Goal: Information Seeking & Learning: Learn about a topic

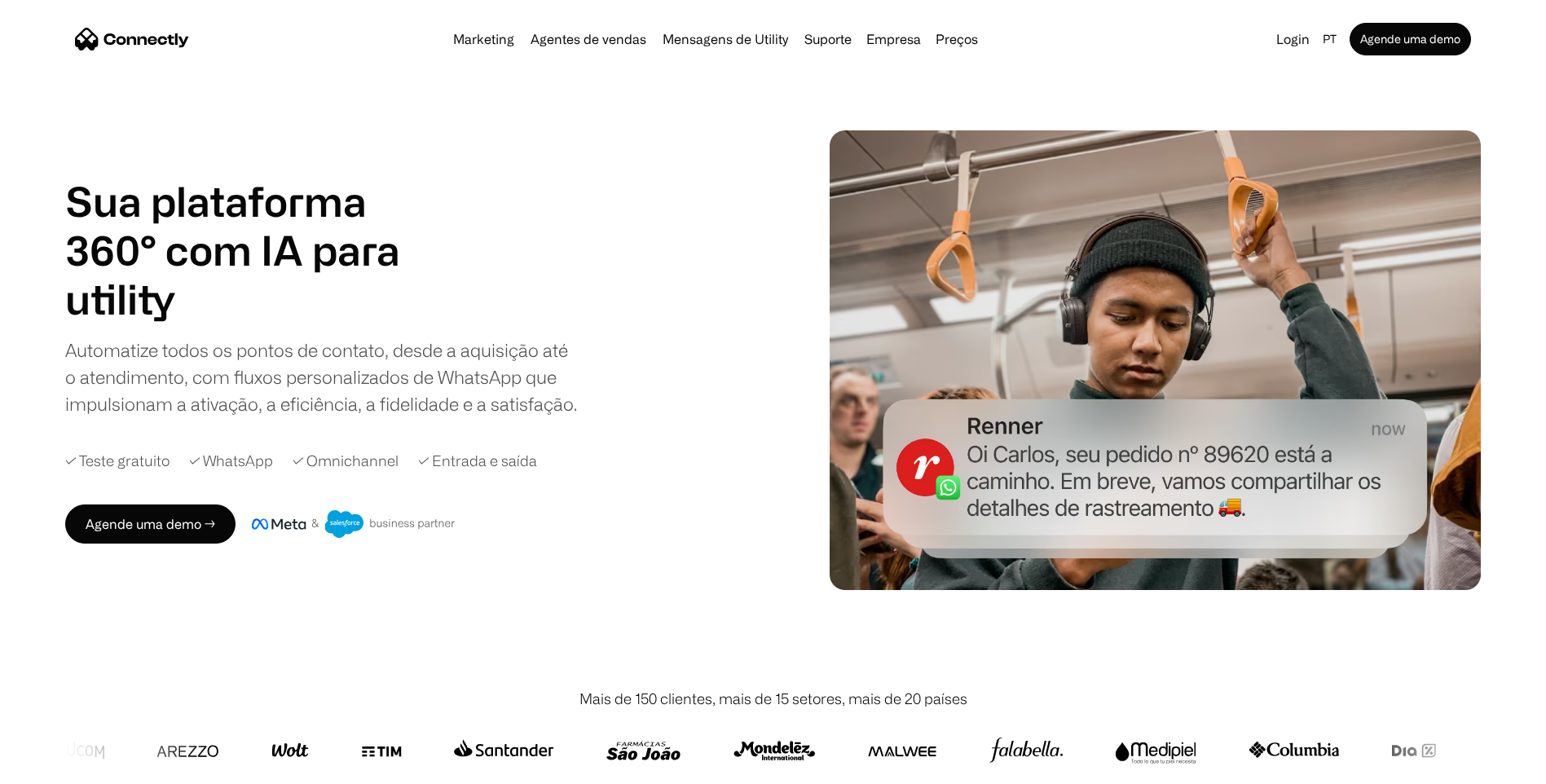
drag, startPoint x: 230, startPoint y: 243, endPoint x: 121, endPoint y: 233, distance: 109.5
click at [121, 233] on h1 "Sua plataforma 360° com IA para" at bounding box center [252, 226] width 375 height 98
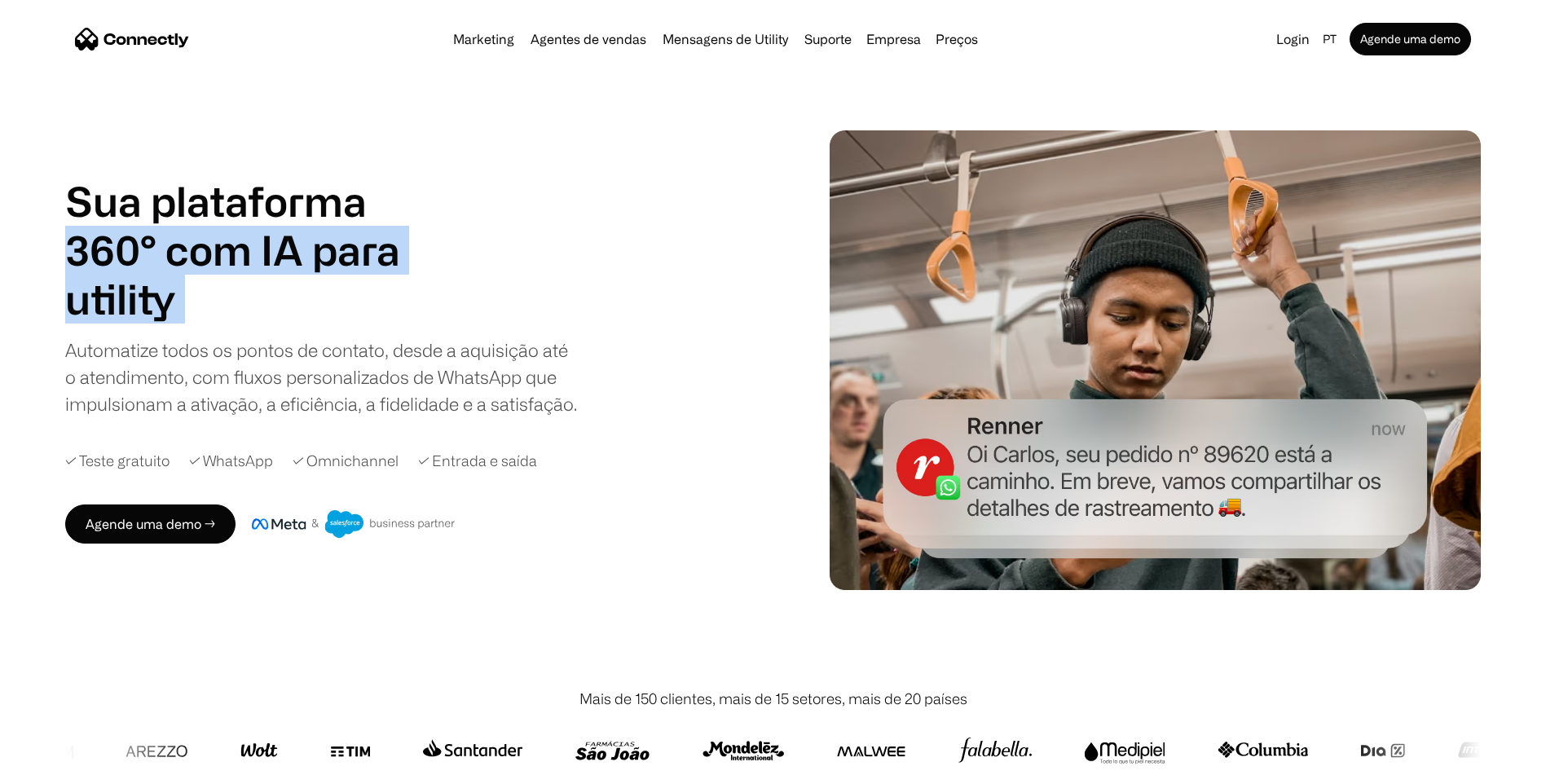
drag, startPoint x: 121, startPoint y: 233, endPoint x: 290, endPoint y: 278, distance: 174.9
click at [290, 278] on div "Sua plataforma 360° com IA para agentes de vendas suporte utility agentes de ve…" at bounding box center [252, 250] width 375 height 146
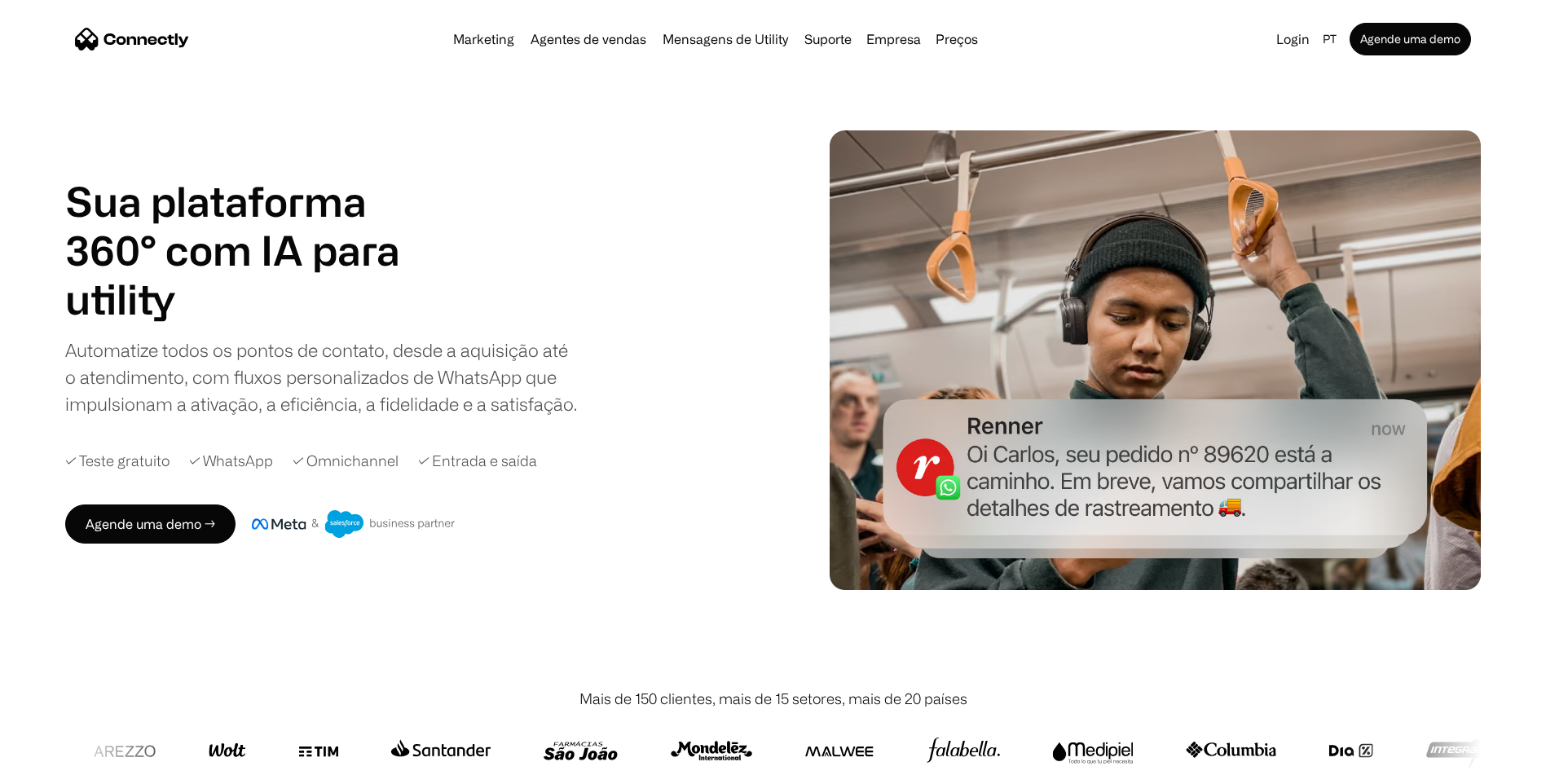
click at [75, 333] on div "Sua plataforma 360° com IA para agentes de vendas suporte utility agentes de ve…" at bounding box center [322, 297] width 513 height 240
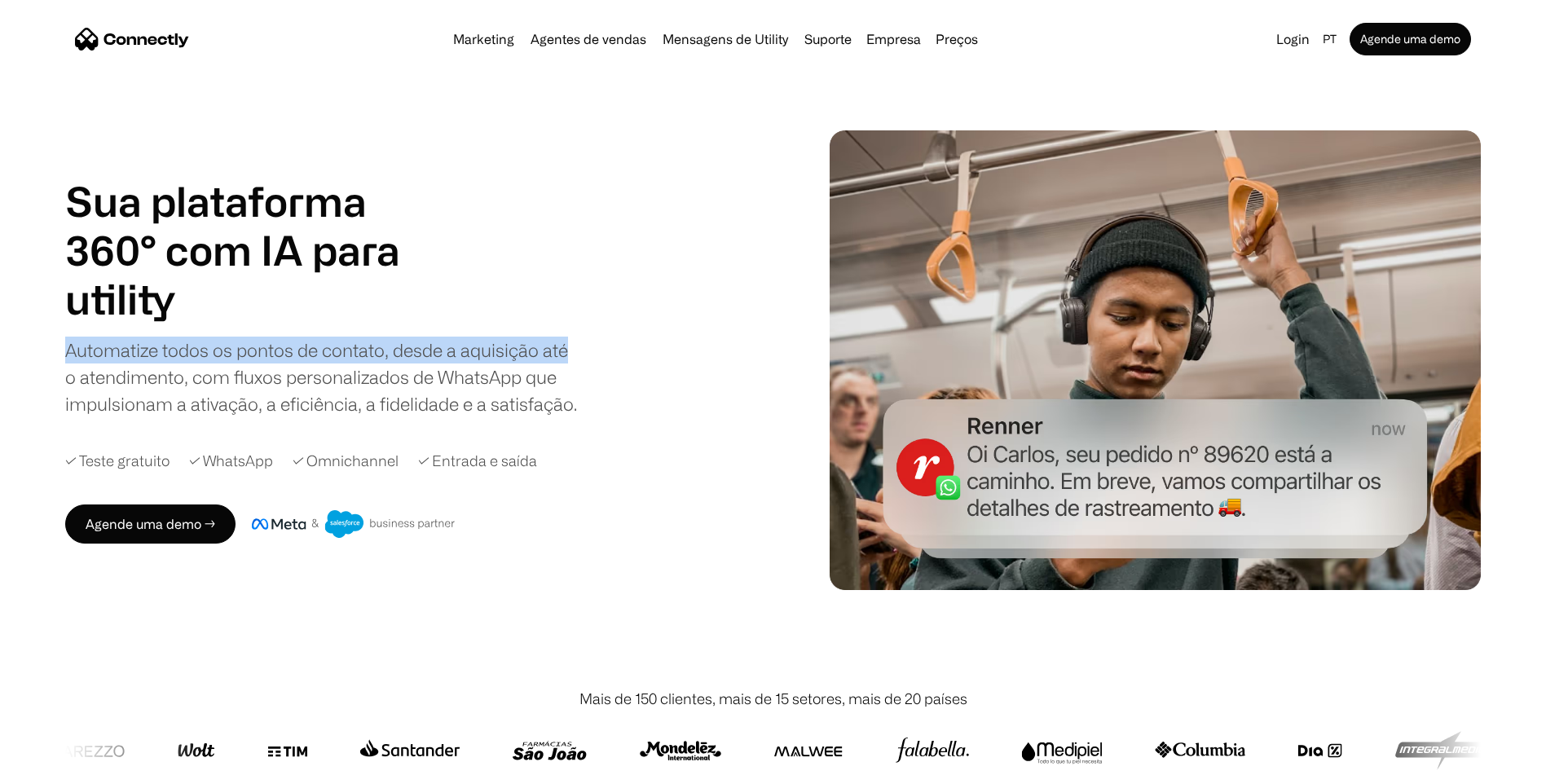
drag, startPoint x: 75, startPoint y: 333, endPoint x: 572, endPoint y: 354, distance: 497.4
click at [572, 354] on div "Sua plataforma 360° com IA para agentes de vendas suporte utility agentes de ve…" at bounding box center [322, 297] width 513 height 240
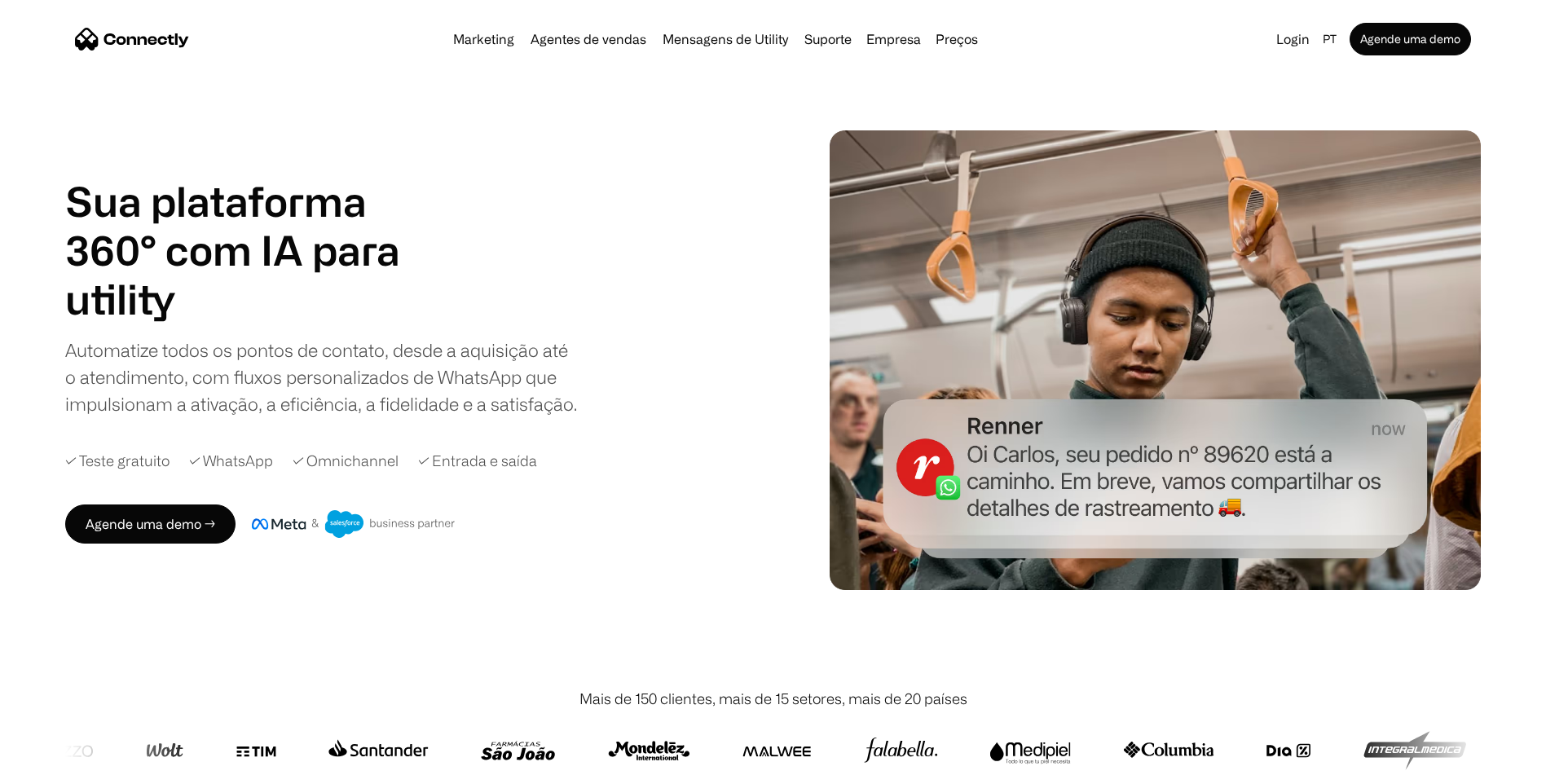
drag, startPoint x: 572, startPoint y: 354, endPoint x: 583, endPoint y: 369, distance: 18.6
click at [583, 369] on div "Sua plataforma 360° com IA para agentes de vendas suporte utility agentes de ve…" at bounding box center [415, 297] width 699 height 240
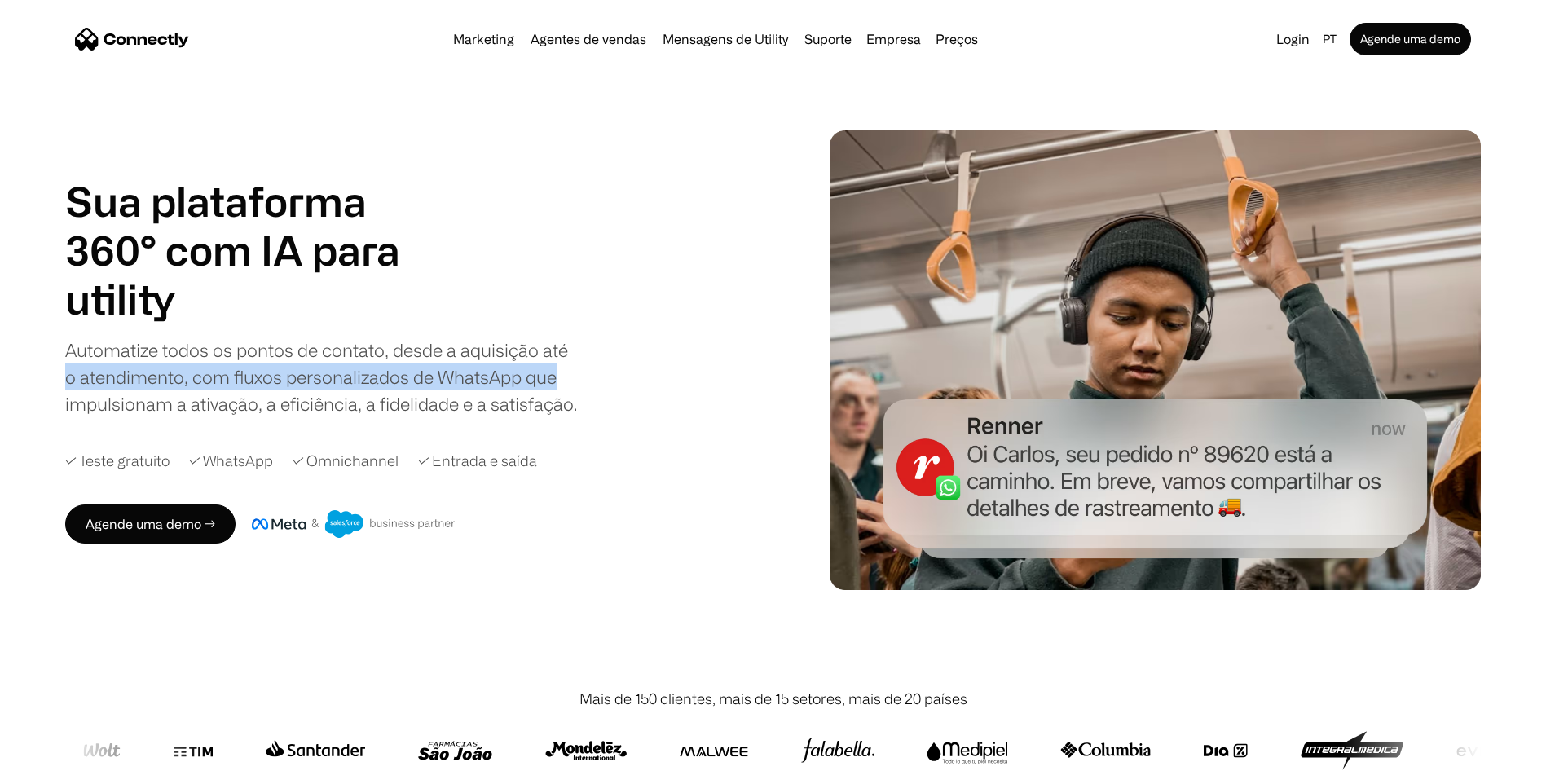
drag, startPoint x: 583, startPoint y: 369, endPoint x: 28, endPoint y: 378, distance: 555.1
click at [28, 378] on div "Sua plataforma 360° com IA para agentes de vendas suporte utility agentes de ve…" at bounding box center [773, 360] width 1546 height 460
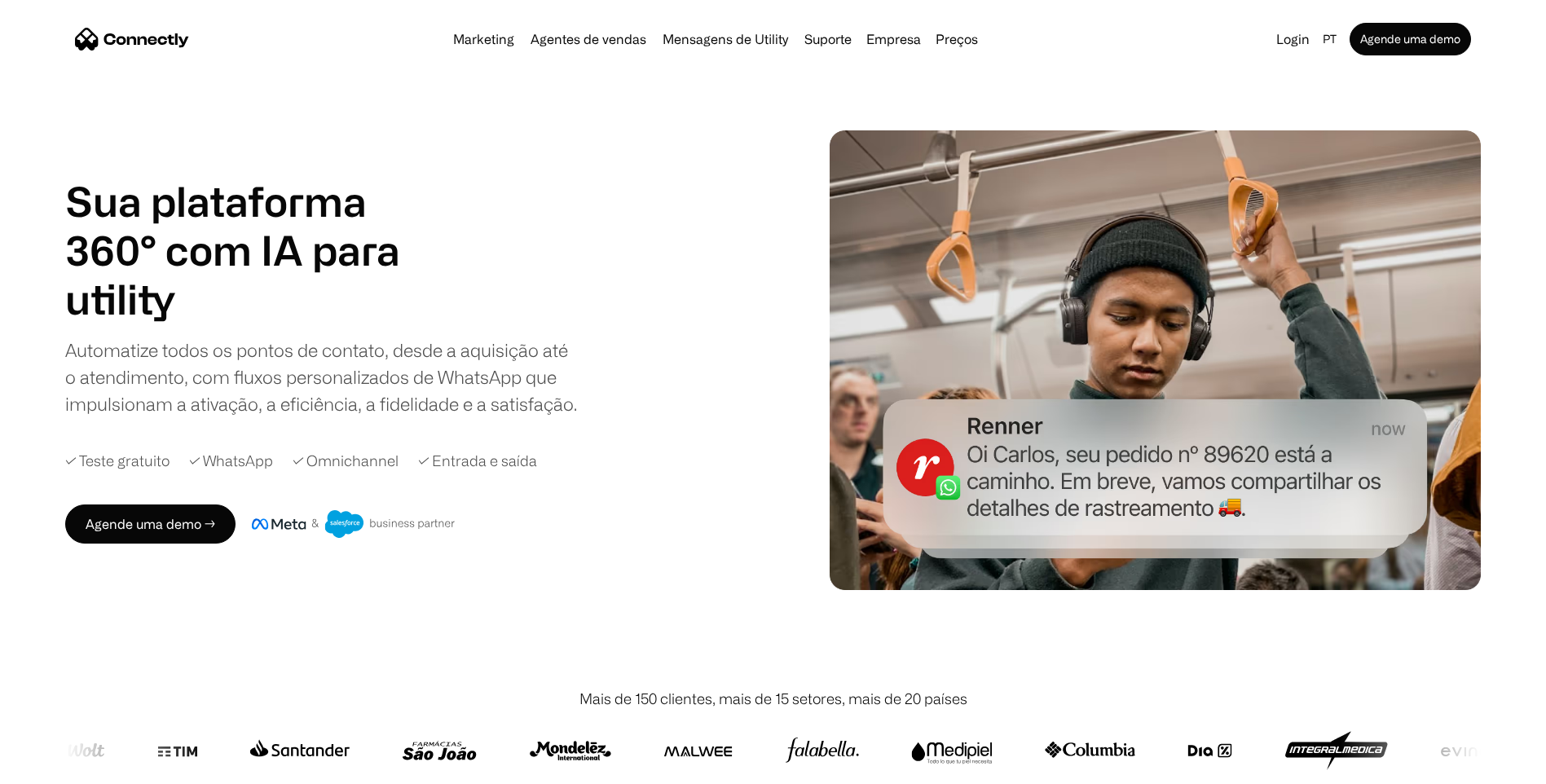
drag, startPoint x: 28, startPoint y: 378, endPoint x: 48, endPoint y: 405, distance: 33.6
click at [48, 405] on div "Sua plataforma 360° com IA para agentes de vendas suporte utility agentes de ve…" at bounding box center [773, 360] width 1546 height 460
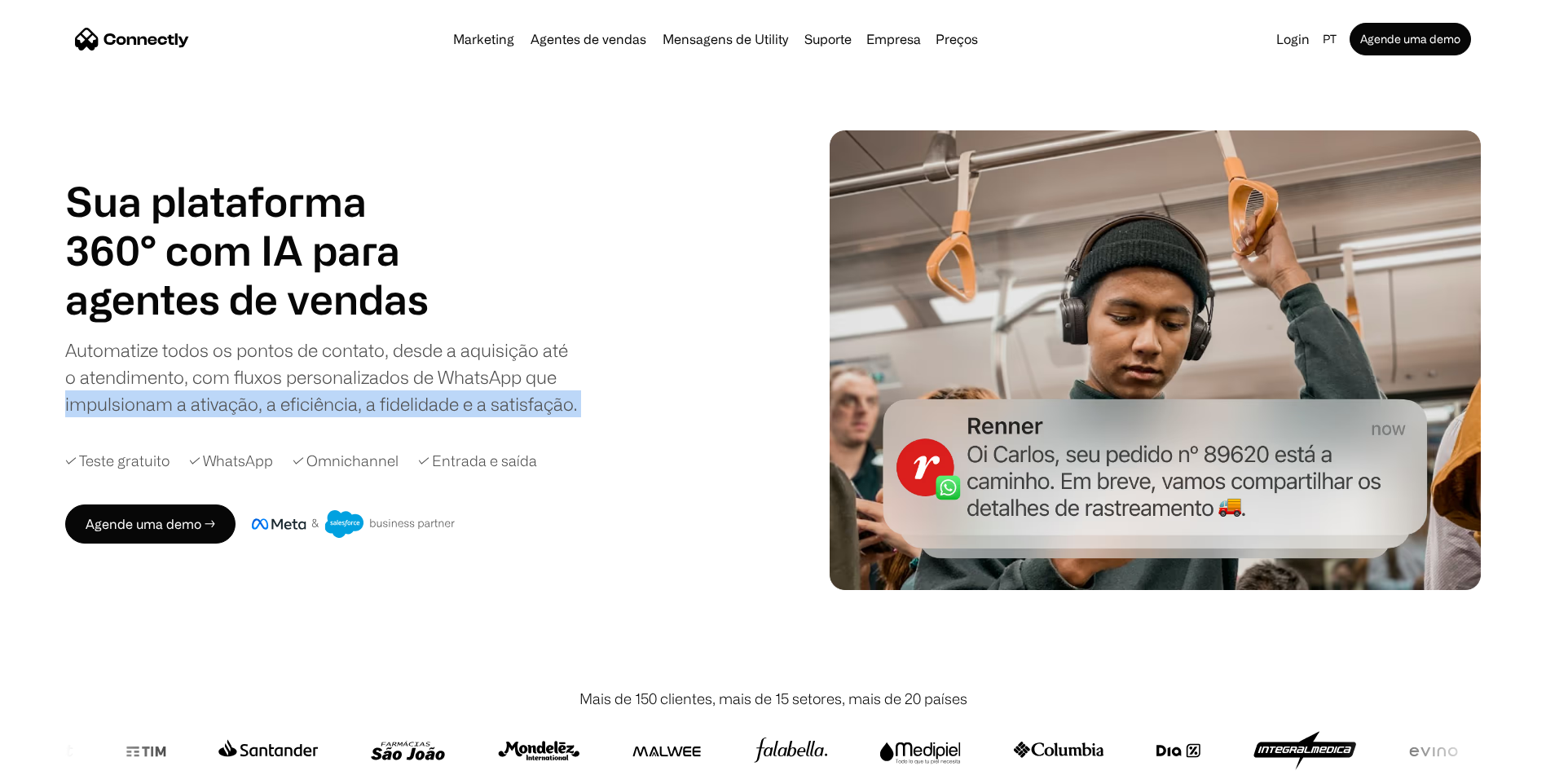
drag, startPoint x: 48, startPoint y: 405, endPoint x: 615, endPoint y: 422, distance: 567.3
click at [615, 422] on div "Sua plataforma 360° com IA para agentes de vendas suporte utility agentes de ve…" at bounding box center [773, 360] width 1546 height 460
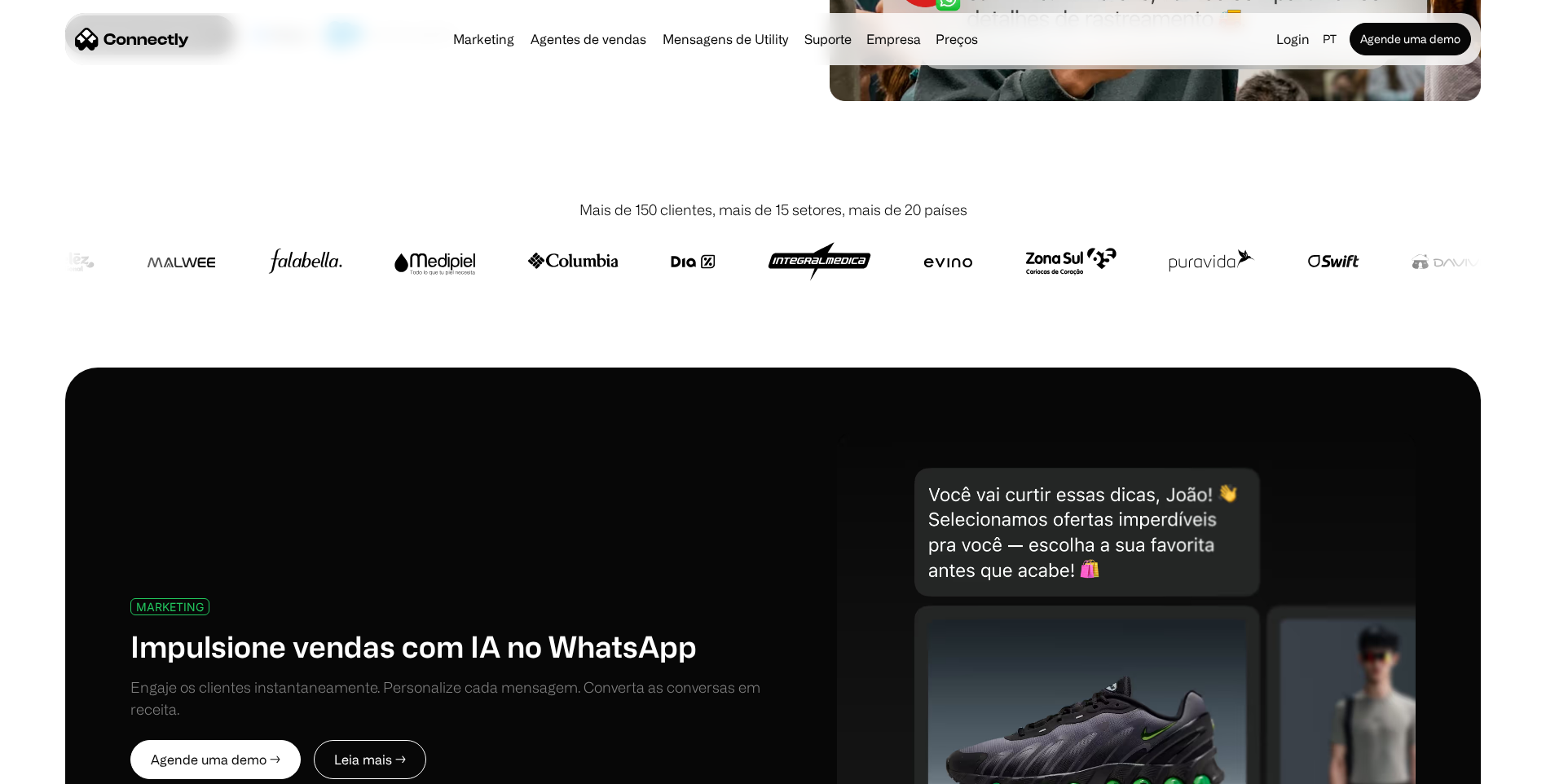
scroll to position [815, 0]
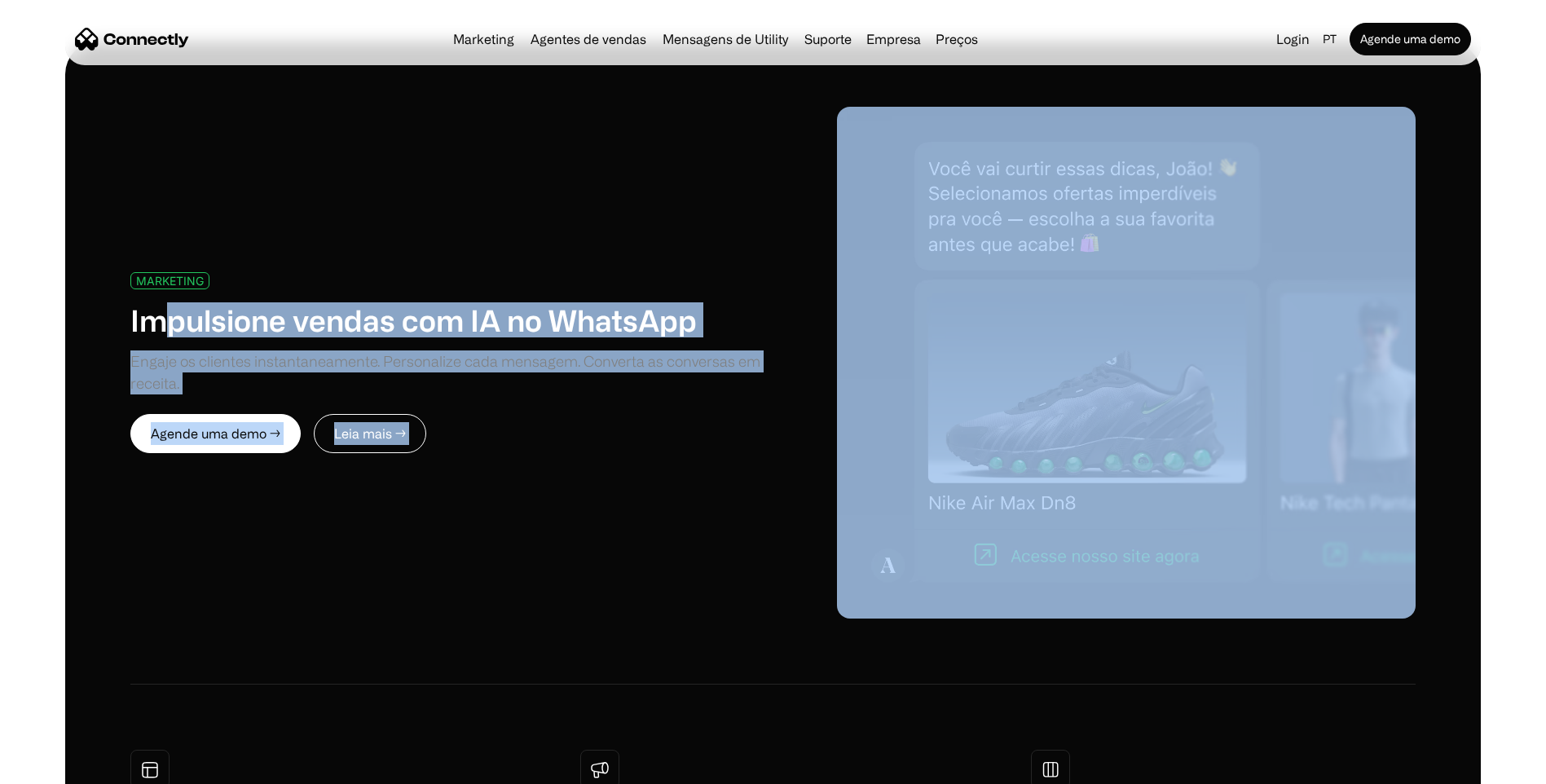
drag, startPoint x: 154, startPoint y: 319, endPoint x: 826, endPoint y: 360, distance: 673.2
click at [826, 360] on div "MARKETING Impulsione vendas com IA no WhatsApp Engaje os clientes instantaneame…" at bounding box center [773, 362] width 1285 height 511
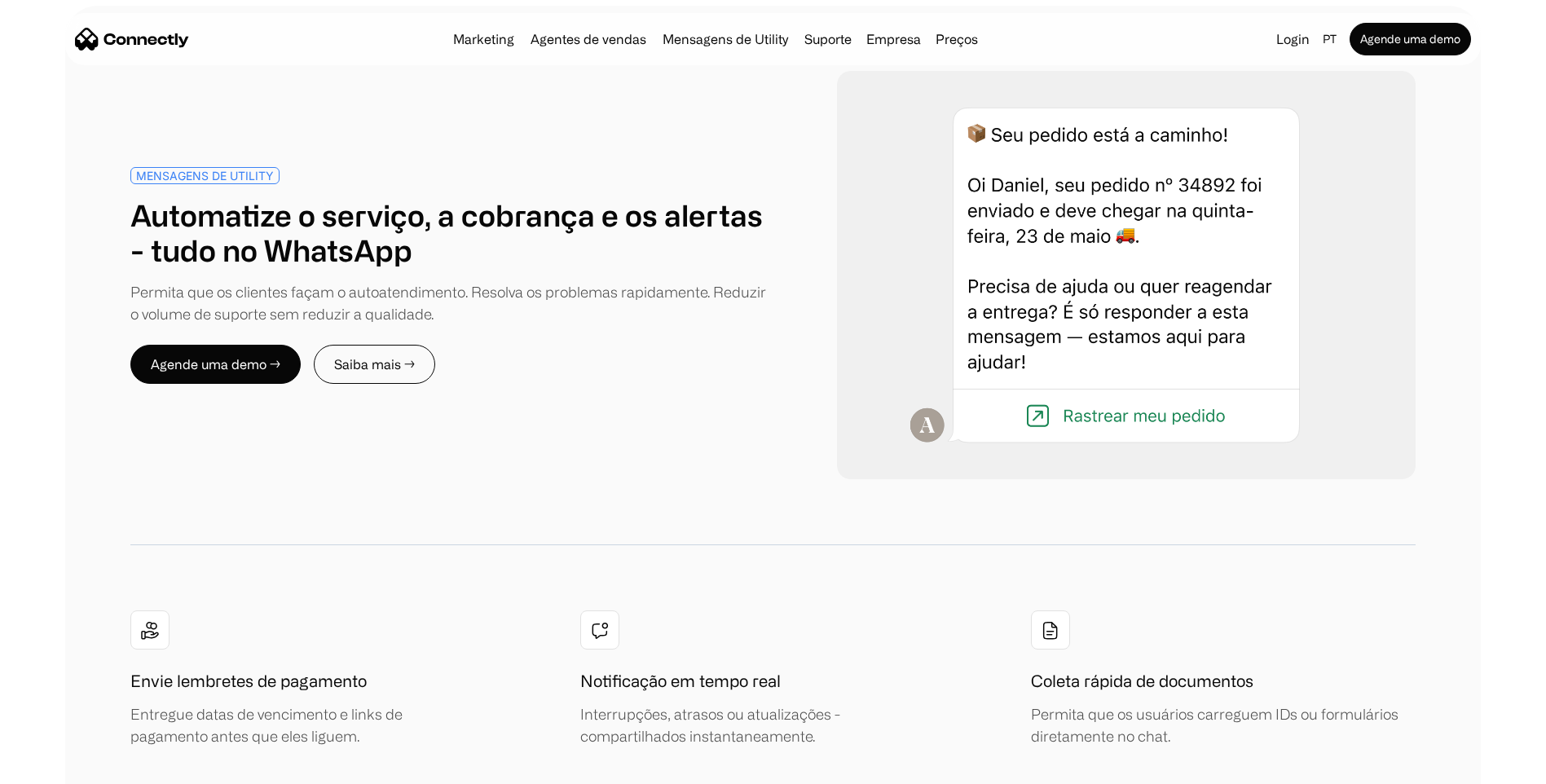
scroll to position [6601, 0]
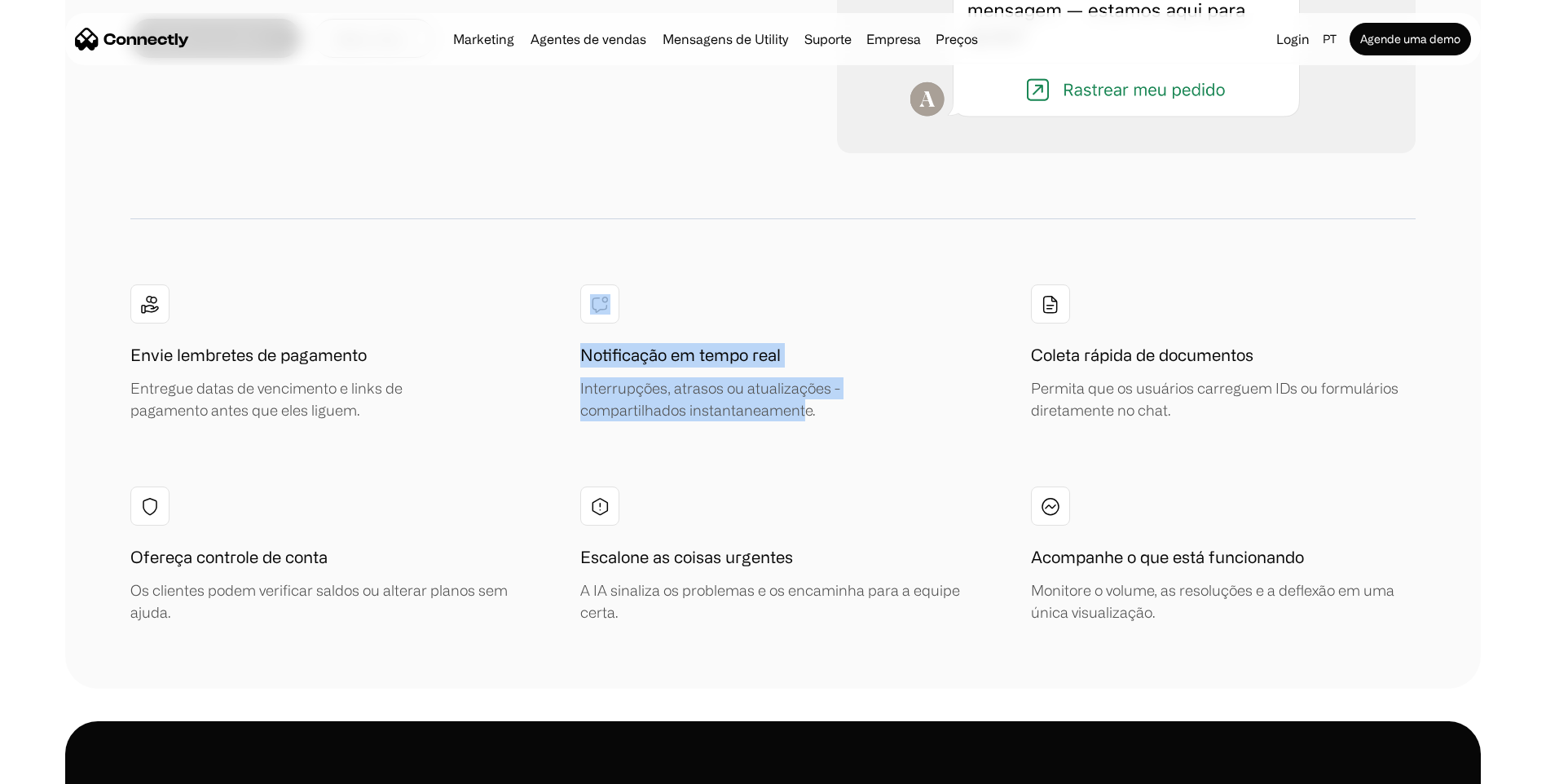
drag, startPoint x: 549, startPoint y: 281, endPoint x: 806, endPoint y: 441, distance: 302.7
click at [806, 441] on div "MENSAGENS DE UTILITY Automatize o serviço, a cobrança e os alertas - tudo no Wh…" at bounding box center [773, 183] width 1415 height 1009
click at [806, 441] on div "Envie lembretes de pagamento Entregue datas de vencimento e links de pagamento …" at bounding box center [773, 454] width 1285 height 339
drag, startPoint x: 806, startPoint y: 441, endPoint x: 530, endPoint y: 310, distance: 305.5
click at [530, 310] on div "Envie lembretes de pagamento Entregue datas de vencimento e links de pagamento …" at bounding box center [773, 454] width 1285 height 339
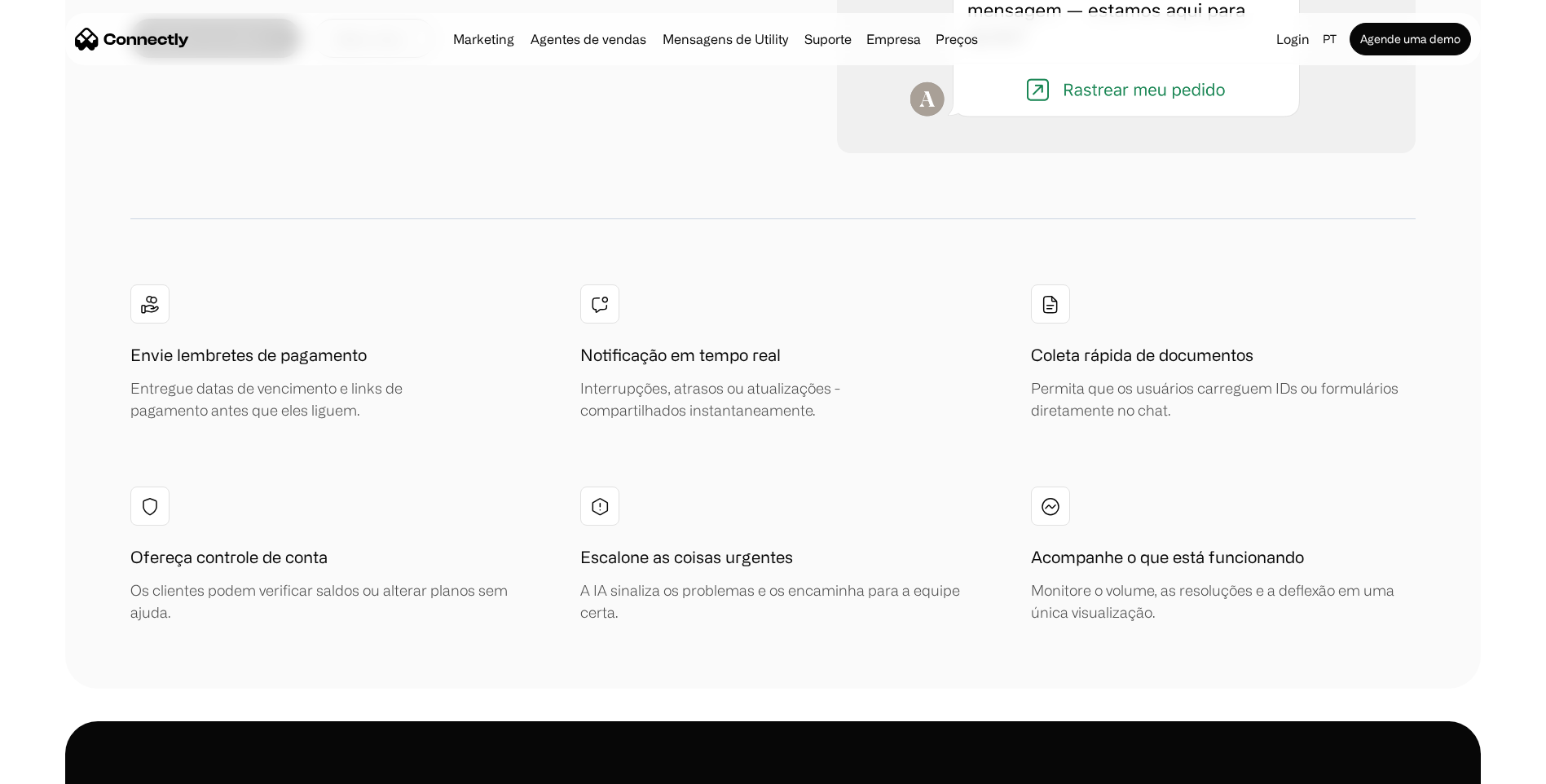
drag, startPoint x: 530, startPoint y: 310, endPoint x: 589, endPoint y: 485, distance: 184.7
click at [589, 485] on div "Envie lembretes de pagamento Entregue datas de vencimento e links de pagamento …" at bounding box center [773, 454] width 1285 height 339
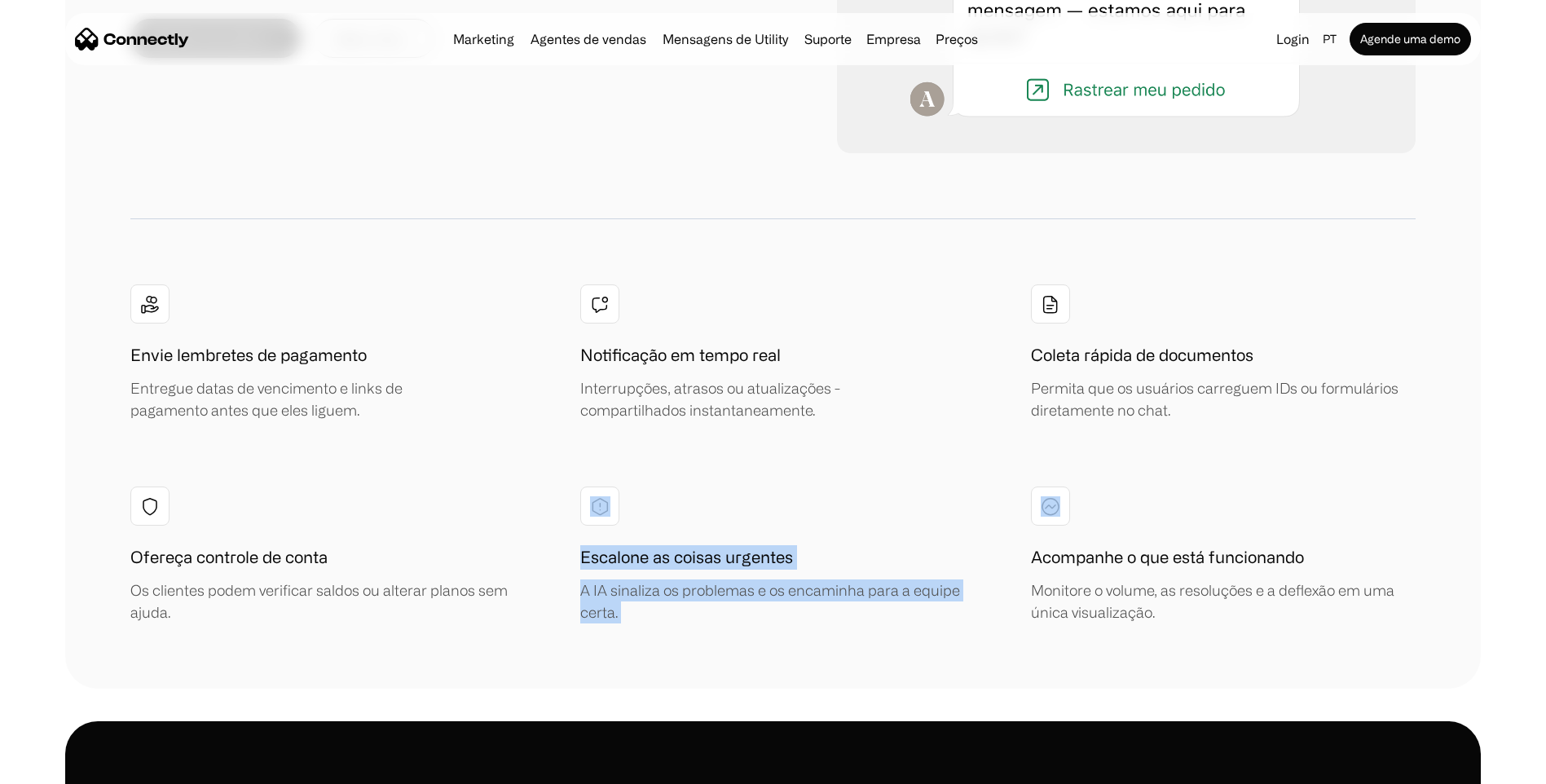
drag, startPoint x: 615, startPoint y: 504, endPoint x: 821, endPoint y: 611, distance: 232.1
click at [821, 611] on div "Envie lembretes de pagamento Entregue datas de vencimento e links de pagamento …" at bounding box center [773, 454] width 1285 height 339
drag, startPoint x: 821, startPoint y: 611, endPoint x: 809, endPoint y: 617, distance: 13.4
click at [809, 617] on div "A IA sinaliza os problemas e os encaminha para a equipe certa." at bounding box center [772, 602] width 384 height 44
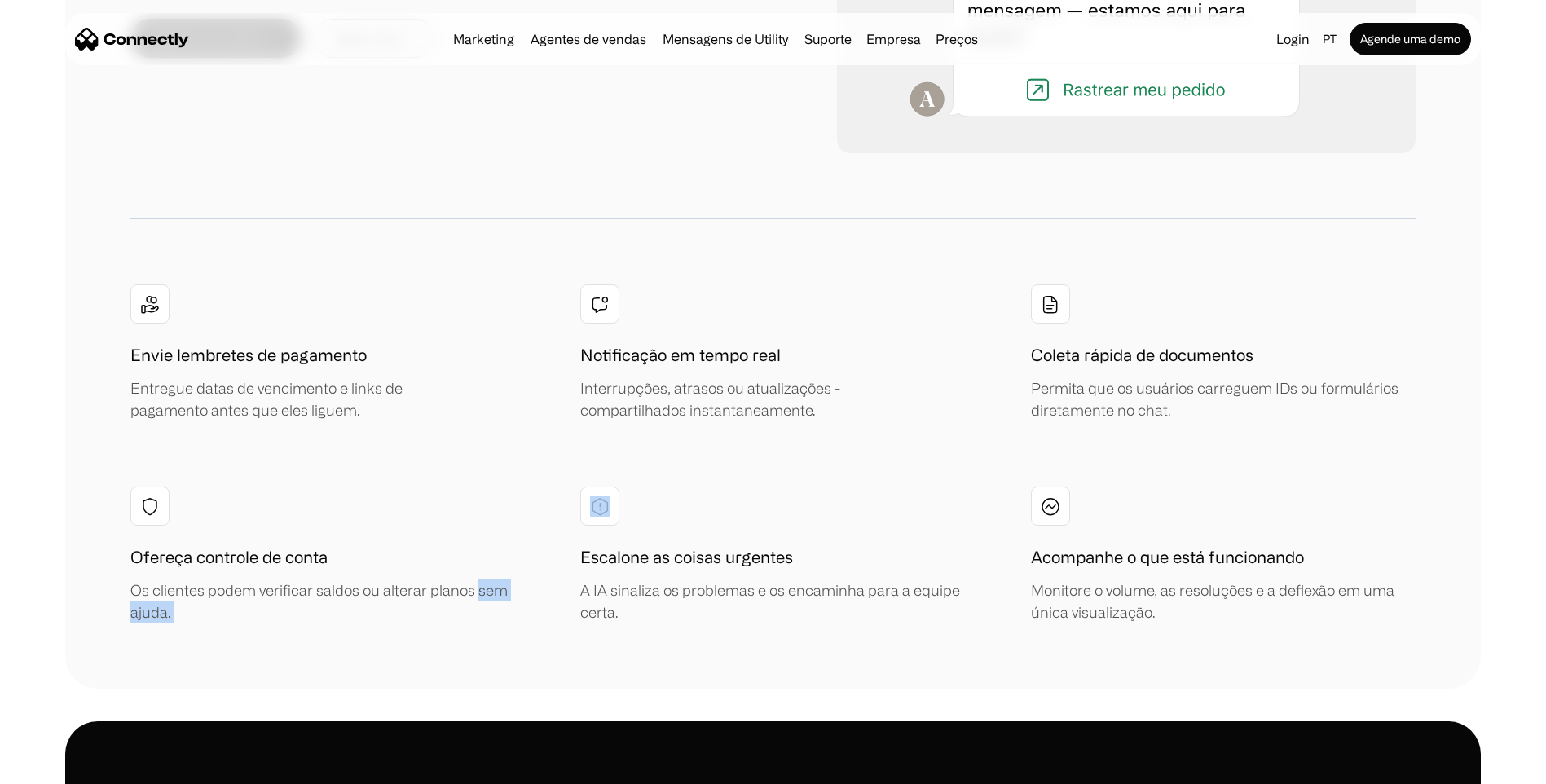
drag, startPoint x: 809, startPoint y: 617, endPoint x: 529, endPoint y: 507, distance: 300.8
click at [529, 507] on div "Envie lembretes de pagamento Entregue datas de vencimento e links de pagamento …" at bounding box center [773, 454] width 1285 height 339
drag, startPoint x: 529, startPoint y: 507, endPoint x: 147, endPoint y: 509, distance: 382.0
click at [155, 509] on img at bounding box center [149, 507] width 19 height 20
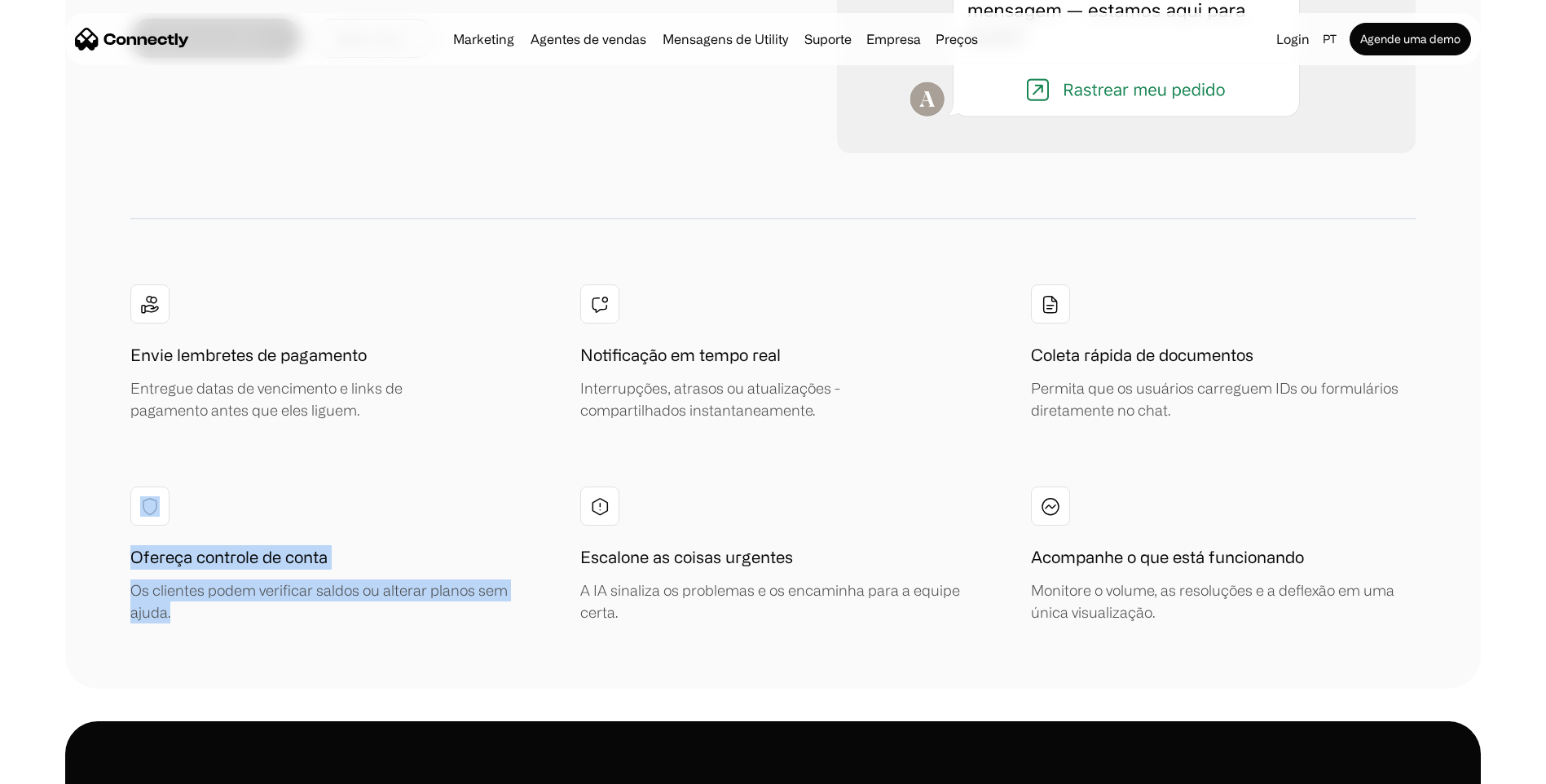
drag, startPoint x: 75, startPoint y: 481, endPoint x: 378, endPoint y: 658, distance: 350.9
click at [378, 658] on div "MENSAGENS DE UTILITY Automatize o serviço, a cobrança e os alertas - tudo no Wh…" at bounding box center [773, 183] width 1415 height 1009
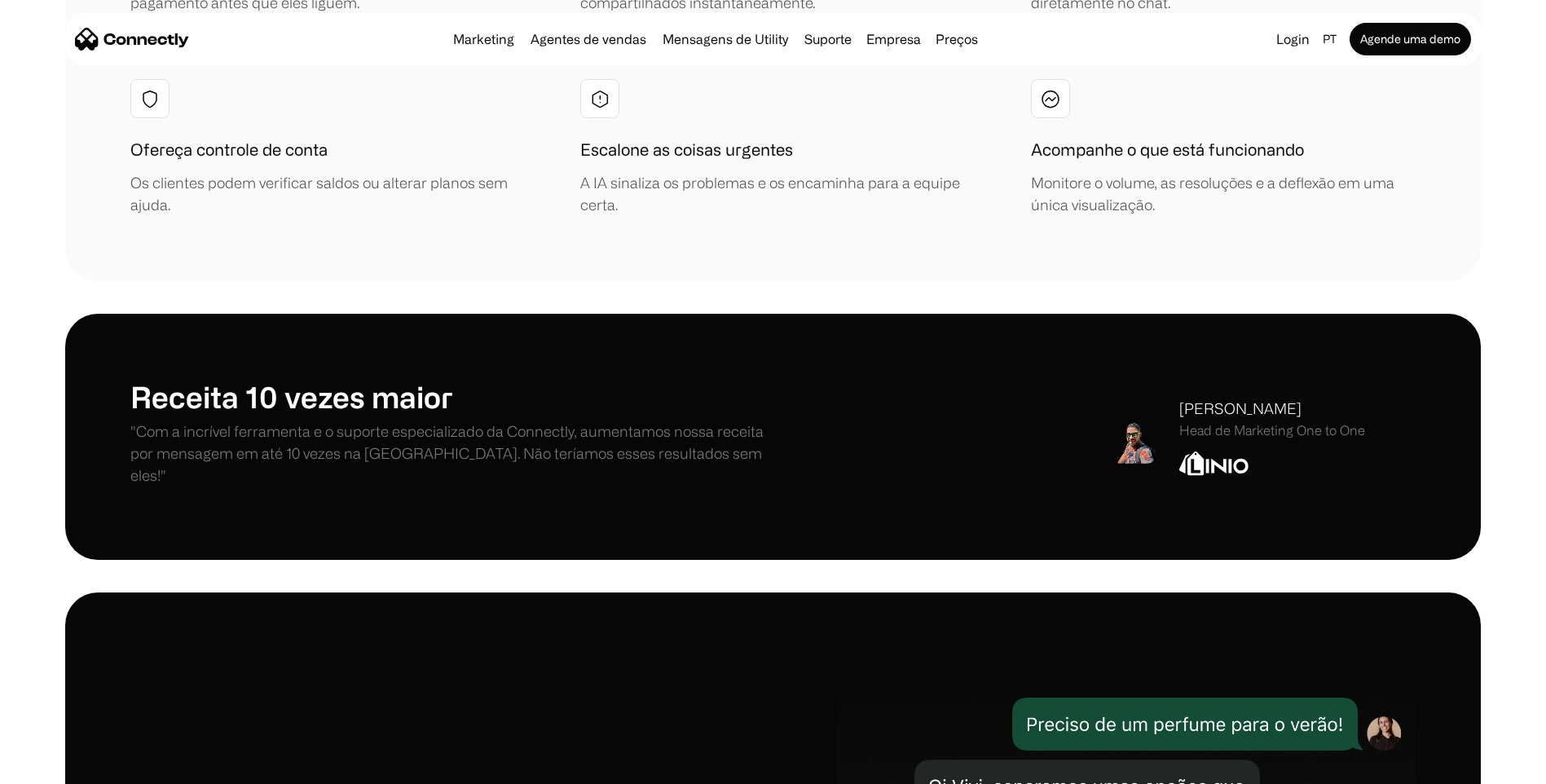
click at [133, 377] on div "Receita 10 vezes maior "Com a incrível ferramenta e o suporte especializado da …" at bounding box center [773, 437] width 1415 height 246
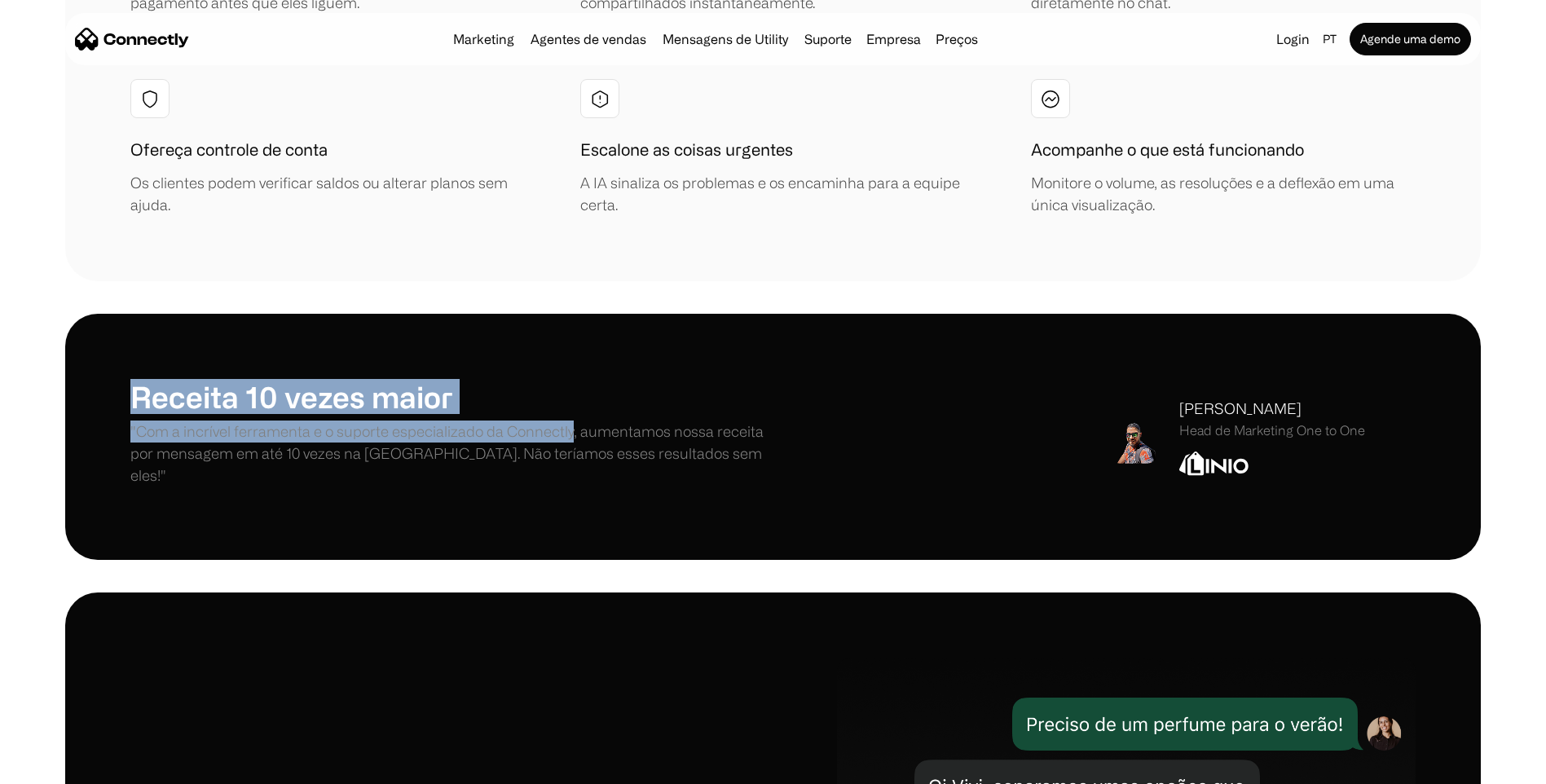
drag, startPoint x: 133, startPoint y: 377, endPoint x: 554, endPoint y: 439, distance: 425.5
click at [554, 439] on div "Receita 10 vezes maior "Com a incrível ferramenta e o suporte especializado da …" at bounding box center [773, 437] width 1415 height 246
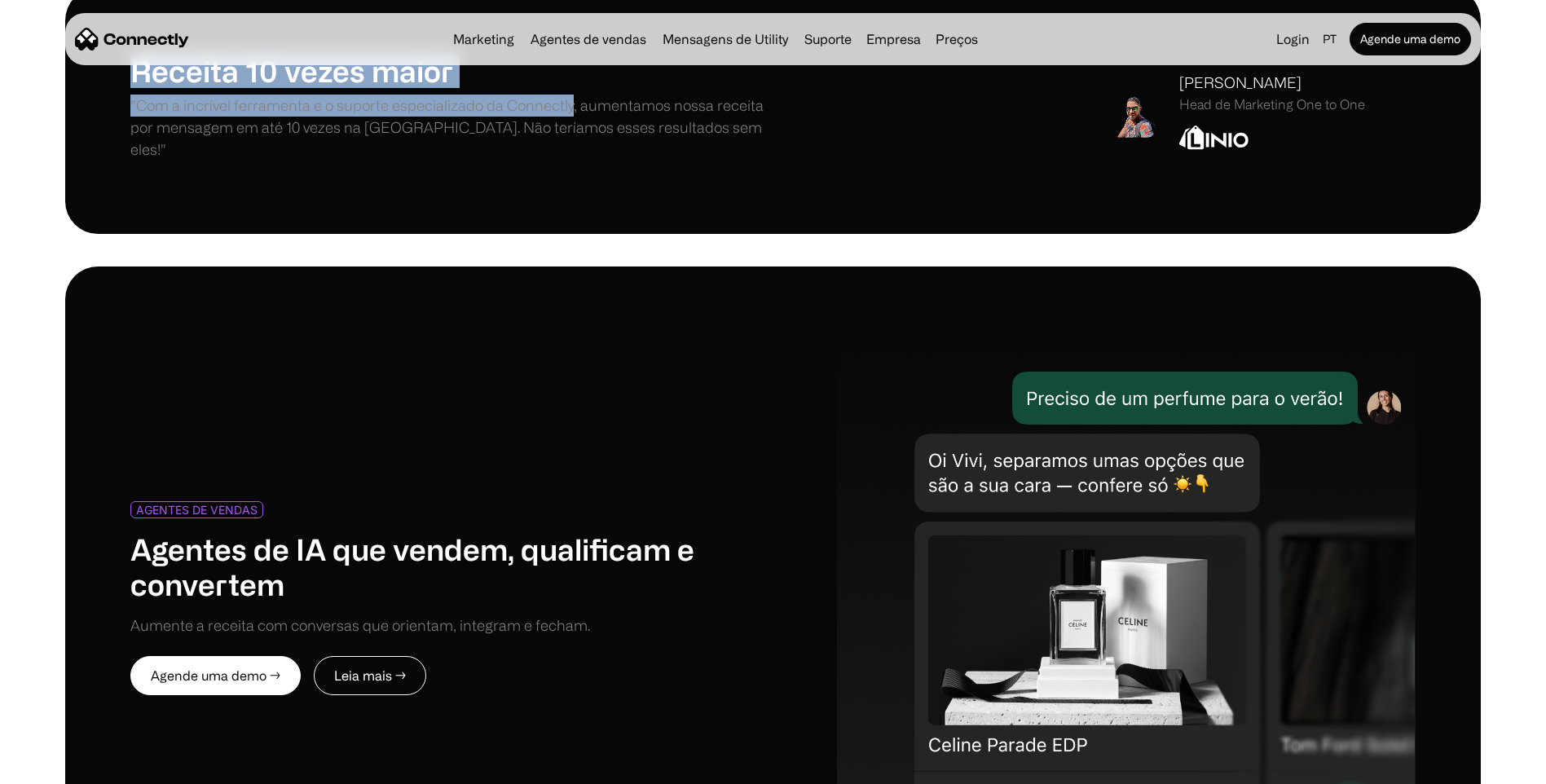
scroll to position [7415, 0]
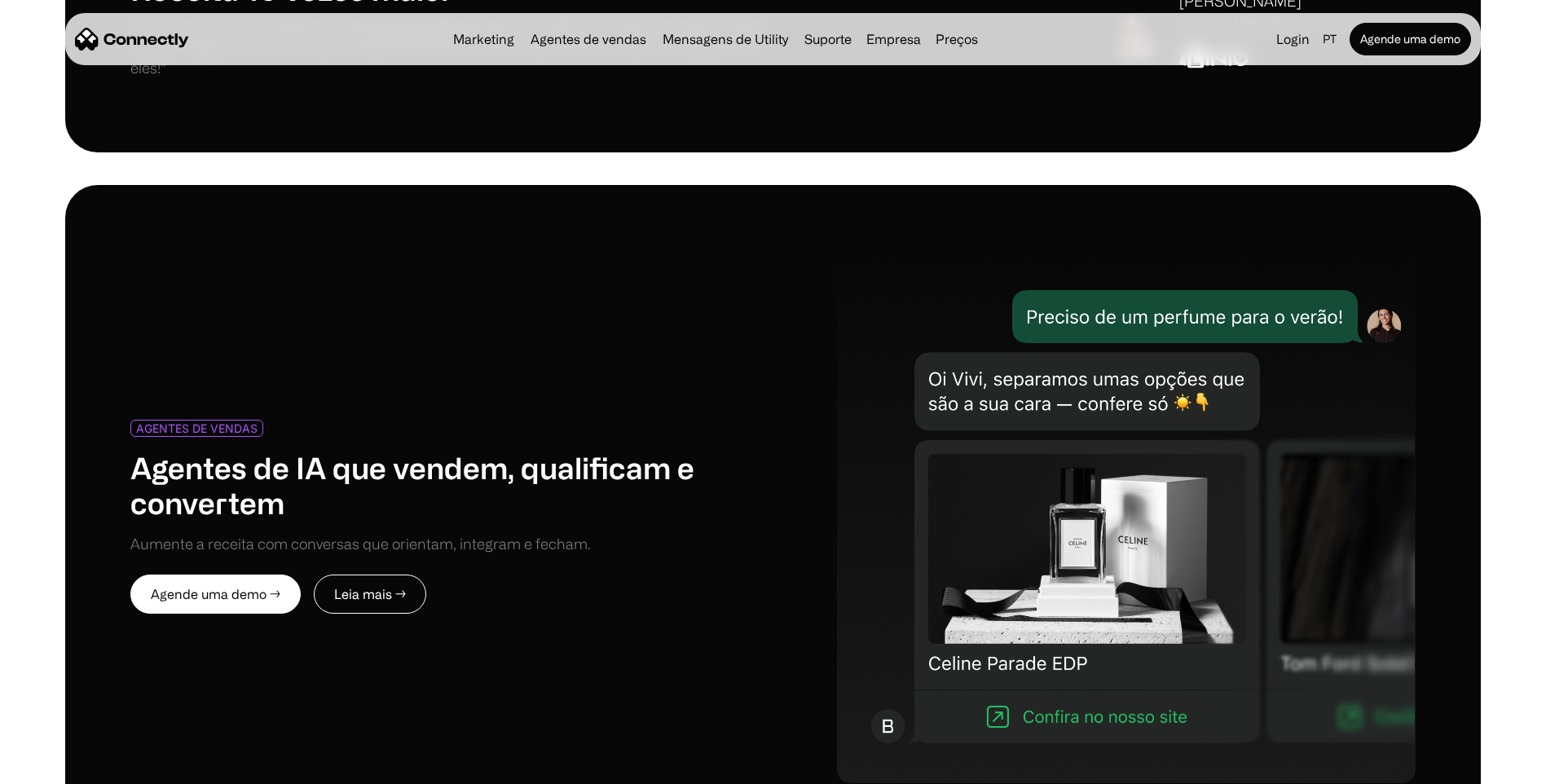
click at [533, 420] on div "AGENTES DE VENDAS Agentes de IA que vendem, qualificam e convertem Aumente a re…" at bounding box center [452, 488] width 643 height 136
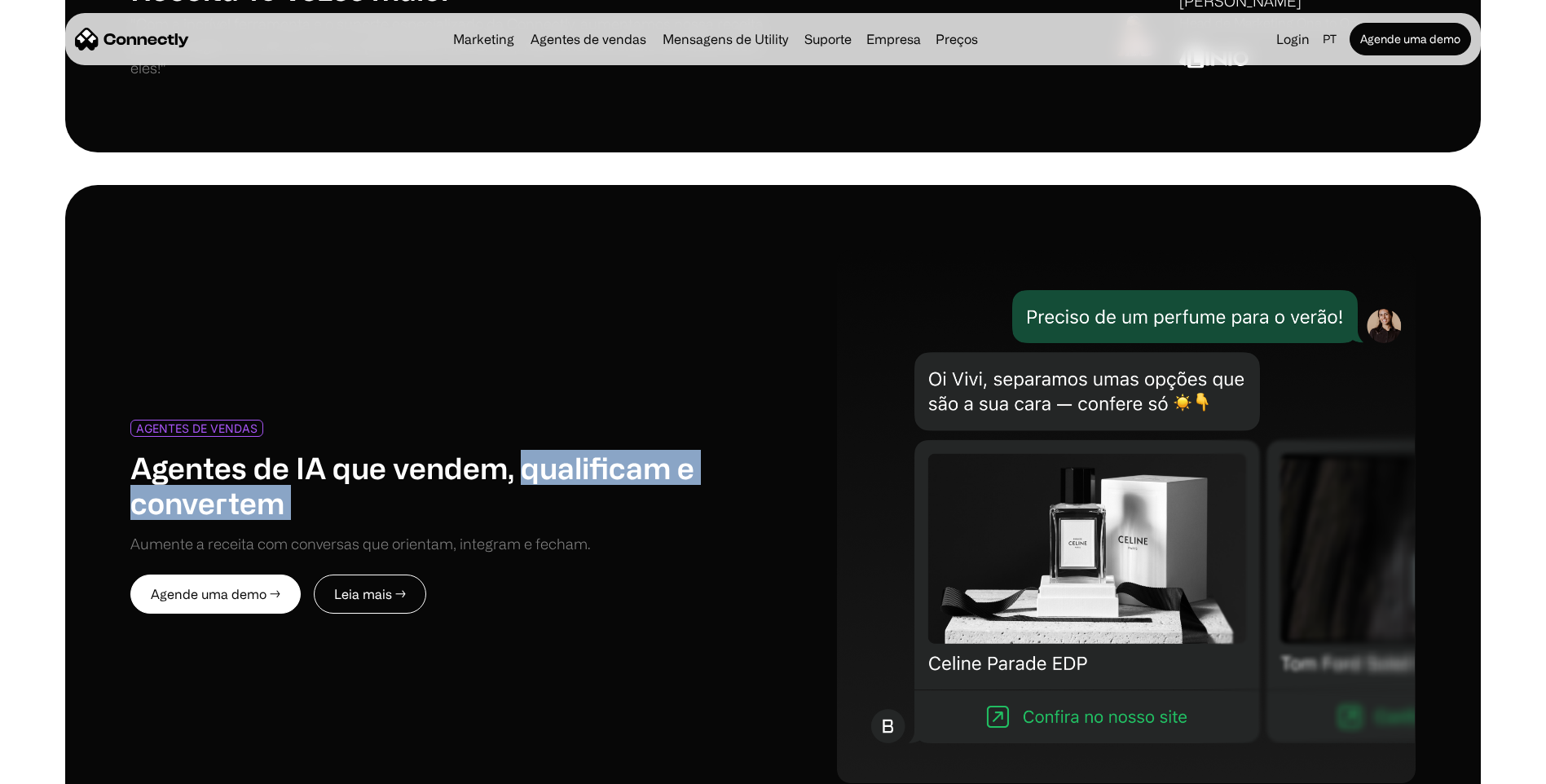
drag, startPoint x: 533, startPoint y: 406, endPoint x: 607, endPoint y: 486, distance: 109.0
click at [607, 486] on div "AGENTES DE VENDAS Agentes de IA que vendem, qualificam e convertem Aumente a re…" at bounding box center [452, 488] width 643 height 136
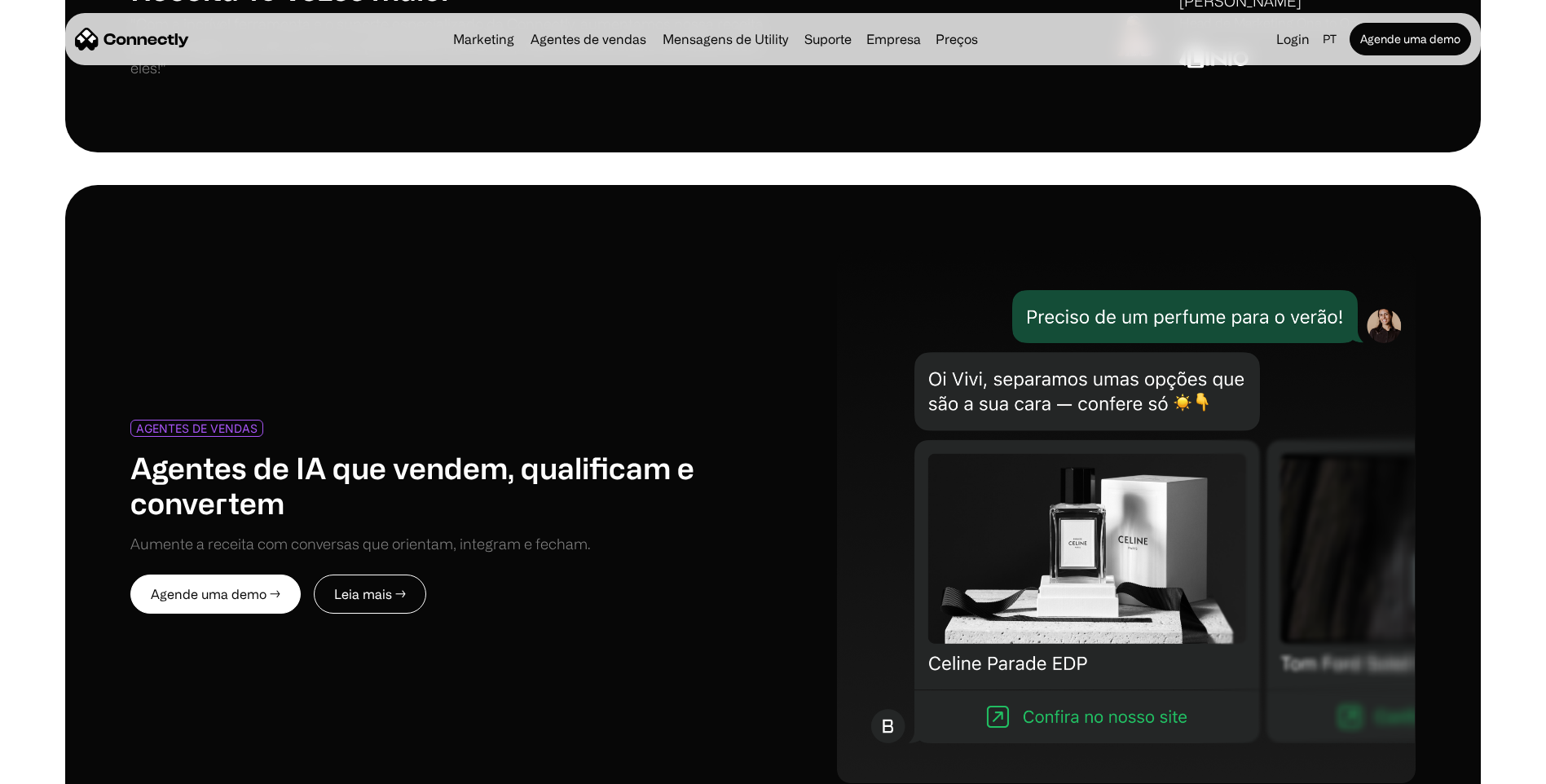
drag, startPoint x: 607, startPoint y: 486, endPoint x: 602, endPoint y: 519, distance: 33.4
click at [602, 519] on div "AGENTES DE VENDAS Agentes de IA que vendem, qualificam e convertem Aumente a re…" at bounding box center [452, 488] width 643 height 136
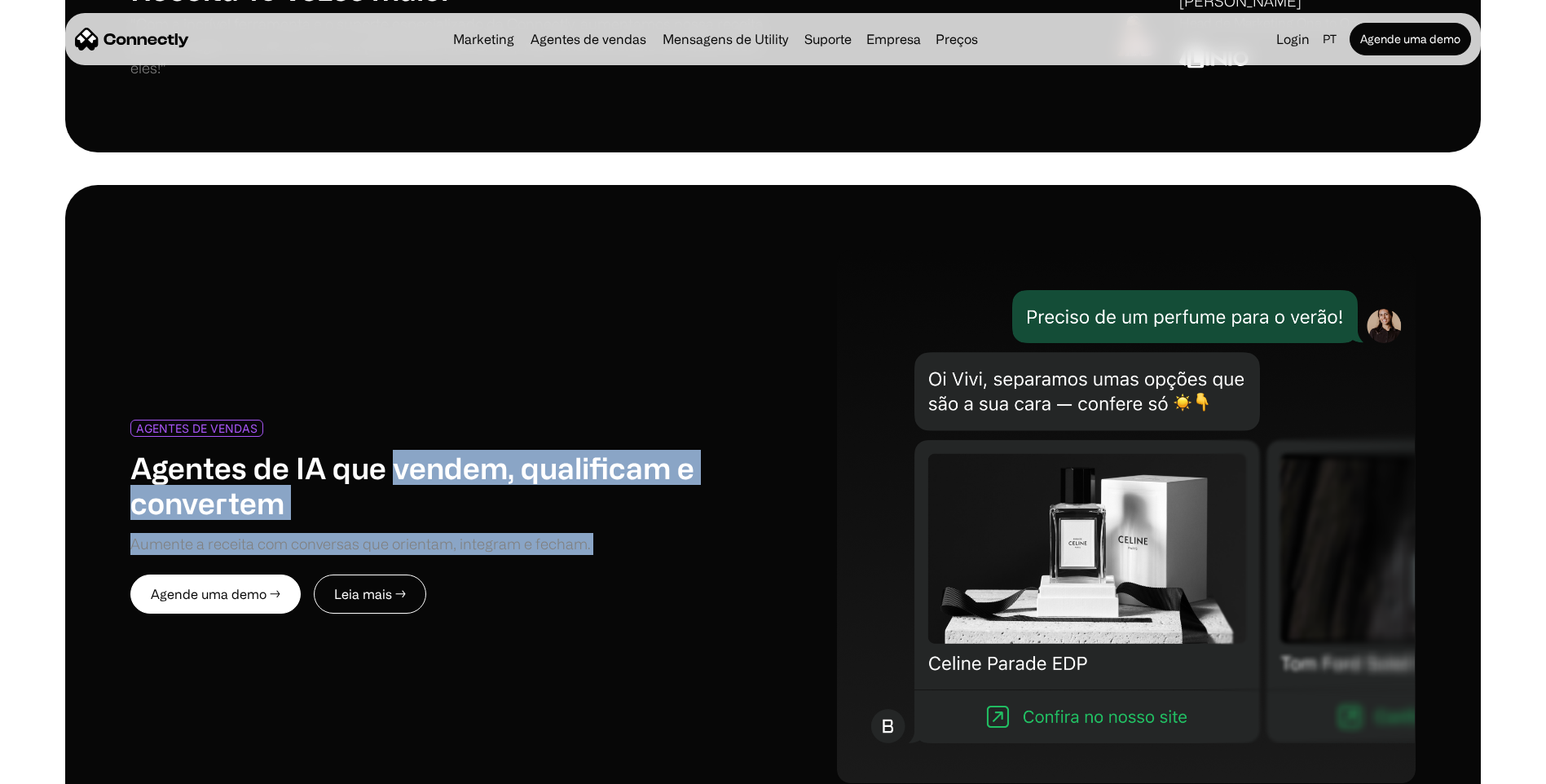
drag, startPoint x: 602, startPoint y: 519, endPoint x: 489, endPoint y: 420, distance: 150.2
click at [489, 420] on div "AGENTES DE VENDAS Agentes de IA que vendem, qualificam e convertem Aumente a re…" at bounding box center [452, 488] width 643 height 136
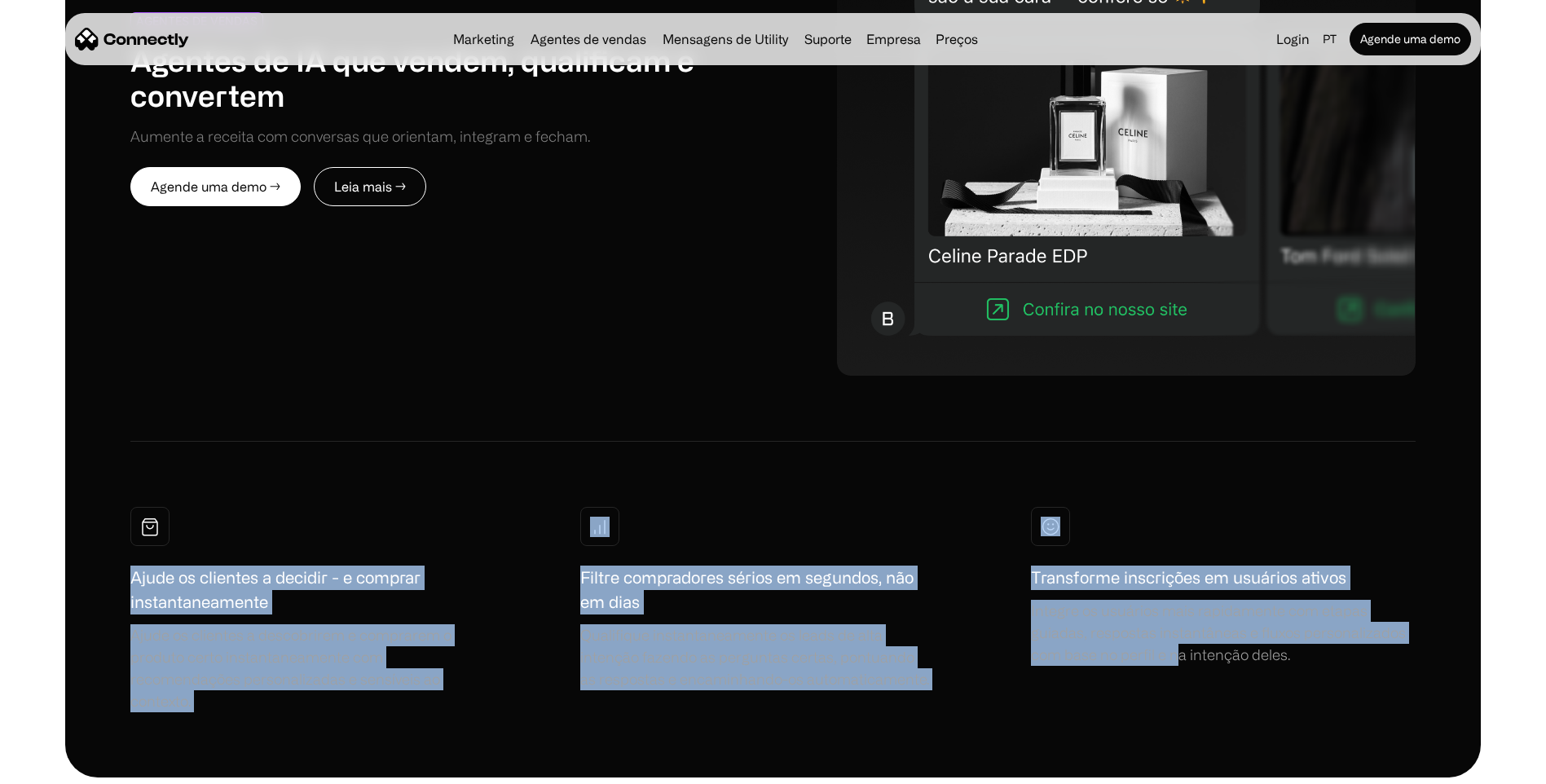
drag, startPoint x: 87, startPoint y: 537, endPoint x: 1178, endPoint y: 661, distance: 1098.0
click at [1178, 661] on div "AGENTES DE VENDAS Agentes de IA que vendem, qualificam e convertem Aumente a re…" at bounding box center [773, 277] width 1415 height 999
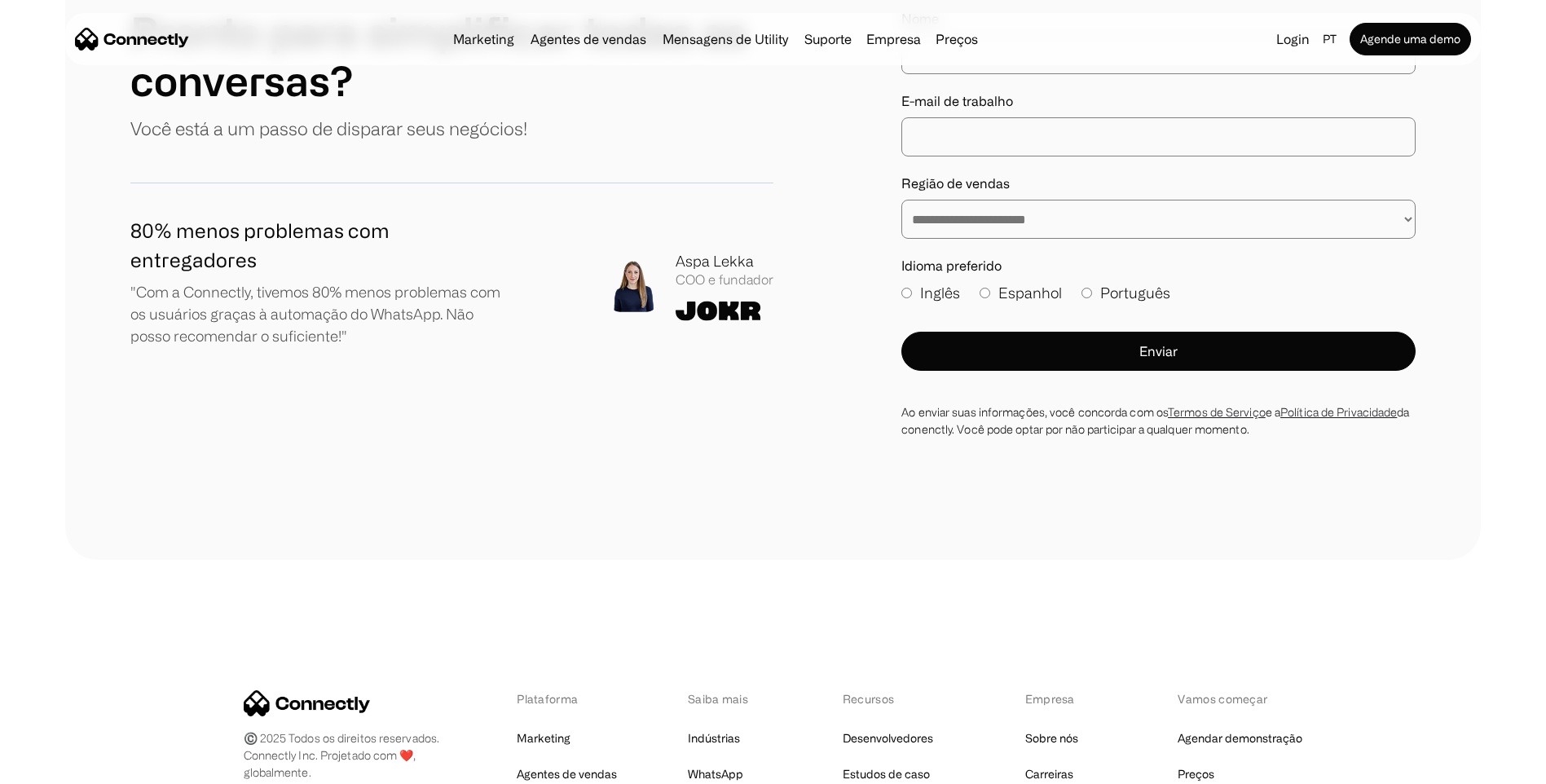
scroll to position [9778, 0]
